Goal: Use online tool/utility: Utilize a website feature to perform a specific function

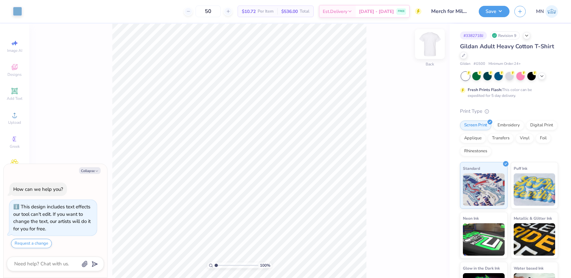
click at [431, 48] on img at bounding box center [430, 44] width 26 height 26
click at [8, 118] on div "Upload" at bounding box center [14, 118] width 23 height 19
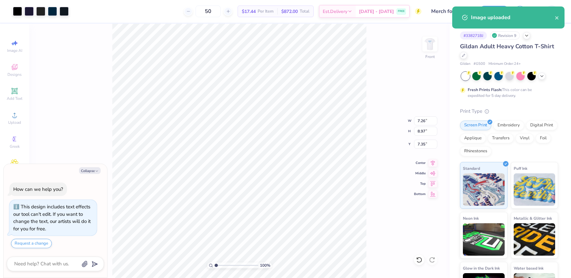
type textarea "x"
type input "7.45"
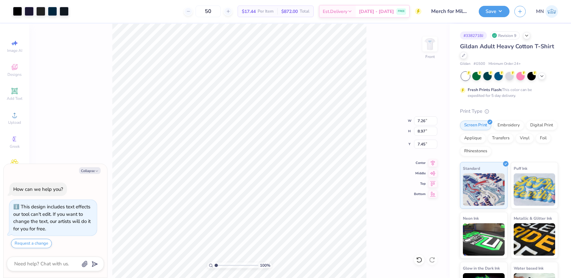
type textarea "x"
type input "7.46"
click at [425, 132] on input "8.97" at bounding box center [425, 131] width 23 height 9
type input "15"
type textarea "x"
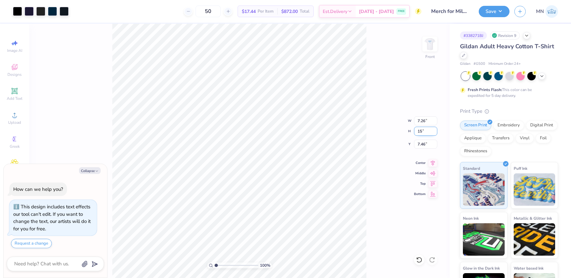
type input "12.15"
type input "15.00"
click at [427, 124] on input "12.15" at bounding box center [425, 120] width 23 height 9
click at [426, 141] on input "4.44" at bounding box center [425, 144] width 23 height 9
type input "3"
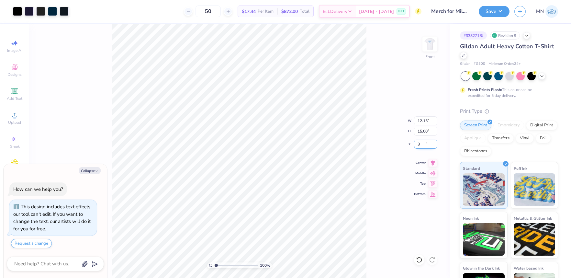
type textarea "x"
type input "3.00"
click at [19, 9] on div at bounding box center [17, 10] width 9 height 9
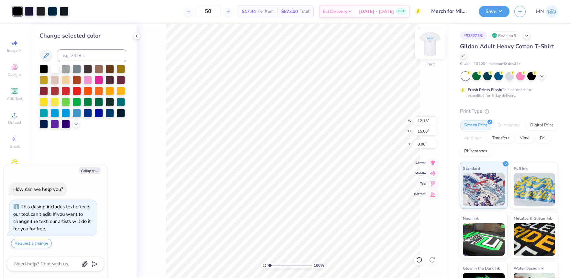
click at [430, 42] on img at bounding box center [430, 44] width 26 height 26
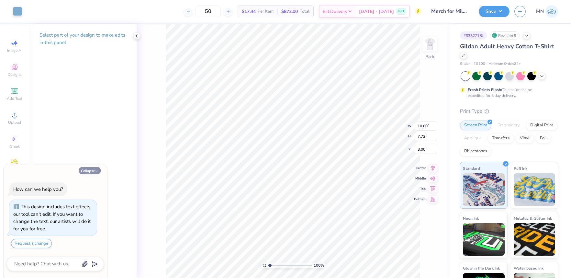
click at [92, 171] on button "Collapse" at bounding box center [90, 170] width 22 height 7
type textarea "x"
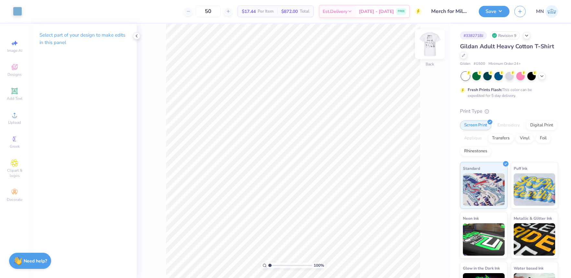
click at [427, 42] on img at bounding box center [430, 44] width 26 height 26
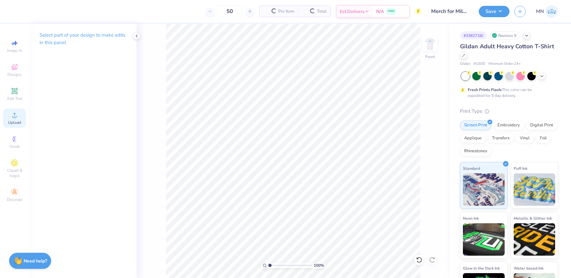
drag, startPoint x: 17, startPoint y: 119, endPoint x: 22, endPoint y: 119, distance: 5.2
click at [17, 119] on div "Upload" at bounding box center [14, 118] width 23 height 19
click at [17, 116] on icon at bounding box center [15, 115] width 8 height 8
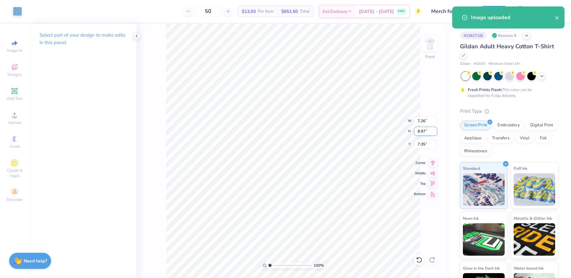
click at [426, 132] on input "8.97" at bounding box center [425, 131] width 23 height 9
type input "15"
type input "12.15"
type input "15.00"
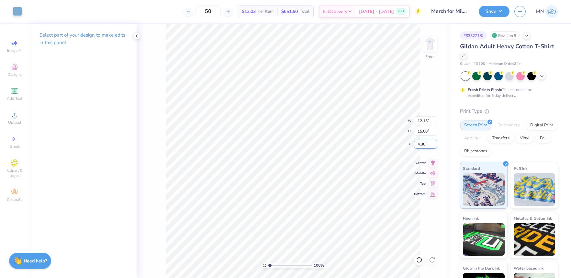
click at [425, 144] on input "4.30" at bounding box center [425, 144] width 23 height 9
type input "3.00"
click at [423, 145] on input "3.00" at bounding box center [425, 144] width 23 height 9
type input "2.00"
drag, startPoint x: 493, startPoint y: 11, endPoint x: 491, endPoint y: 17, distance: 6.9
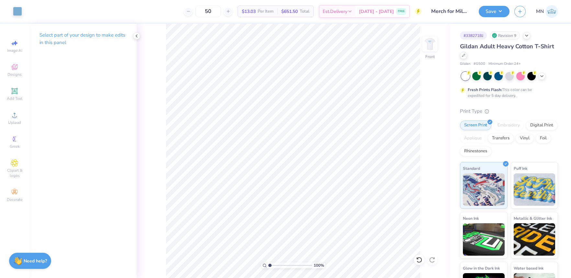
click at [493, 11] on button "Save" at bounding box center [494, 11] width 31 height 11
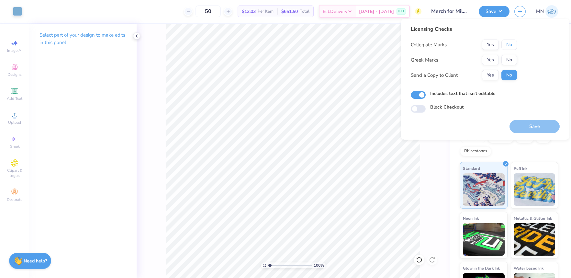
drag, startPoint x: 504, startPoint y: 40, endPoint x: 506, endPoint y: 54, distance: 13.7
click at [504, 41] on button "No" at bounding box center [510, 45] width 16 height 10
drag, startPoint x: 506, startPoint y: 54, endPoint x: 514, endPoint y: 83, distance: 30.1
click at [506, 55] on button "No" at bounding box center [510, 60] width 16 height 10
click at [533, 123] on button "Save" at bounding box center [535, 126] width 50 height 13
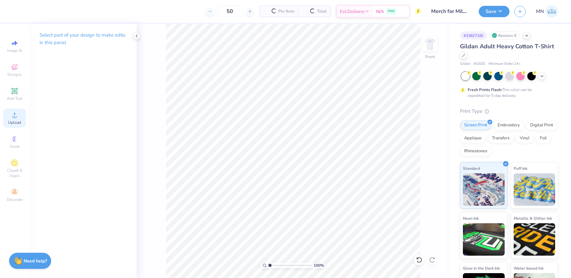
click at [15, 117] on icon at bounding box center [14, 115] width 5 height 5
click at [20, 116] on div "Upload" at bounding box center [14, 118] width 23 height 19
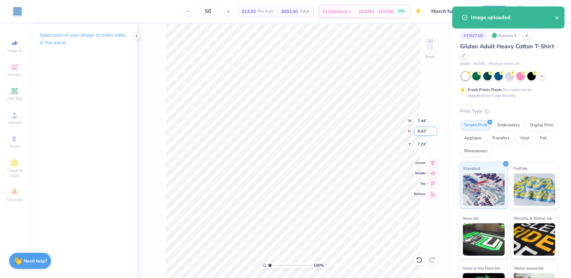
click at [425, 133] on input "9.43" at bounding box center [425, 131] width 23 height 9
type input "15"
type input "11.84"
type input "15.00"
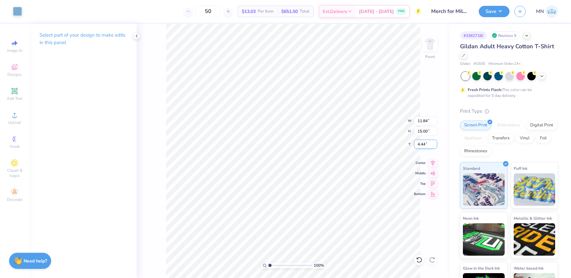
click at [424, 144] on input "4.44" at bounding box center [425, 144] width 23 height 9
type input "3"
type input "2.00"
click at [495, 13] on button "Save" at bounding box center [494, 10] width 31 height 11
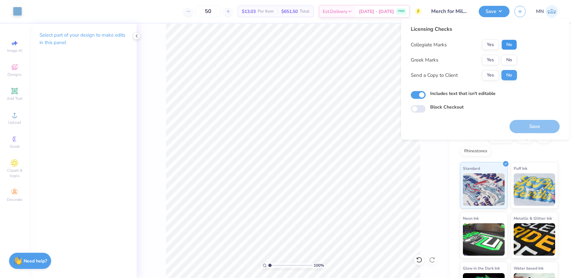
click at [509, 44] on button "No" at bounding box center [510, 45] width 16 height 10
click at [508, 57] on button "No" at bounding box center [510, 60] width 16 height 10
click at [538, 123] on button "Save" at bounding box center [535, 126] width 50 height 13
